Goal: Find specific page/section: Find specific page/section

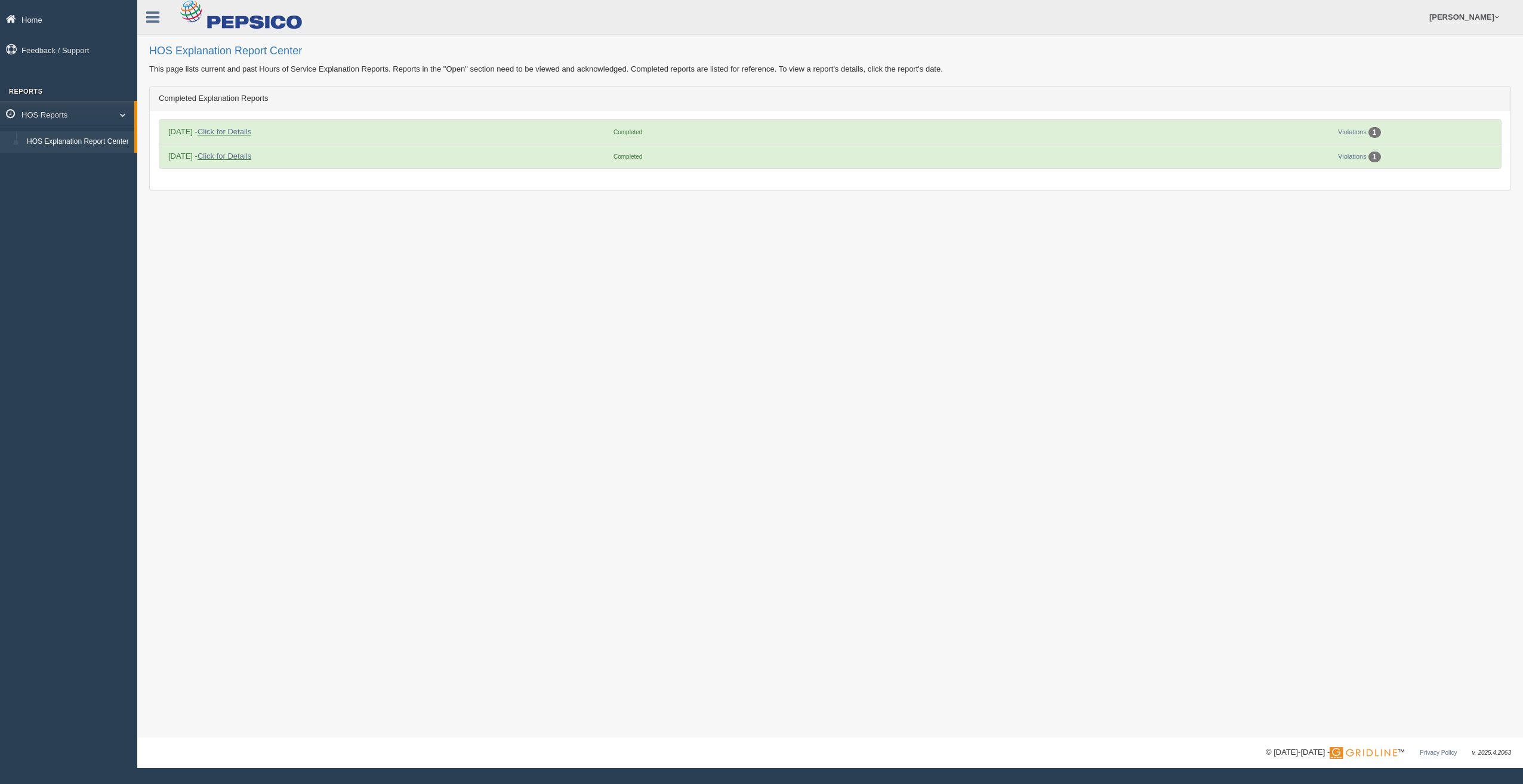
click at [7, 16] on icon at bounding box center [13, 19] width 16 height 11
click at [12, 19] on icon at bounding box center [13, 19] width 16 height 11
